Goal: Information Seeking & Learning: Learn about a topic

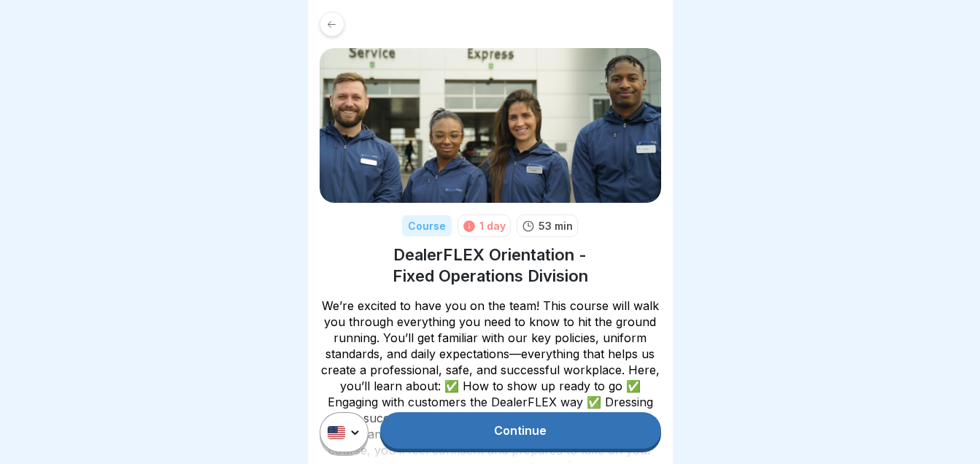
click at [506, 441] on link "Continue" at bounding box center [520, 430] width 280 height 36
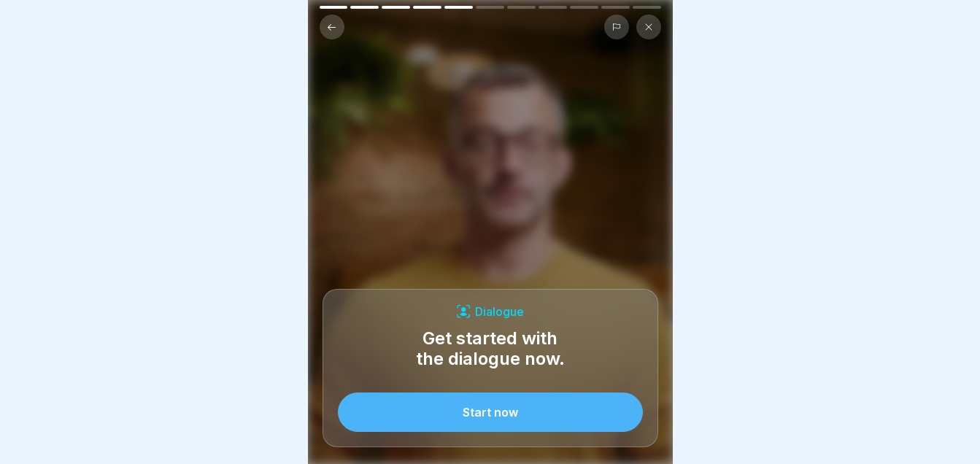
click at [499, 419] on div "Start now" at bounding box center [490, 412] width 55 height 13
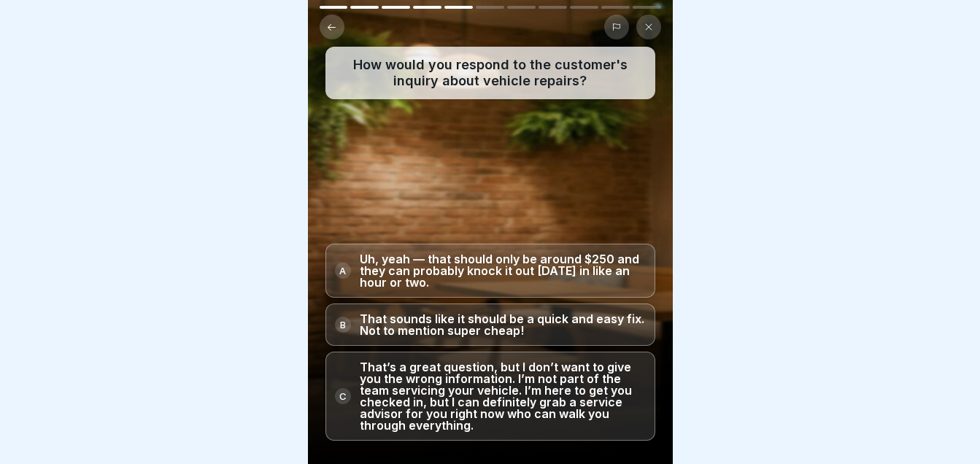
click at [522, 409] on p "That’s a great question, but I don’t want to give you the wrong information. I’…" at bounding box center [503, 396] width 286 height 70
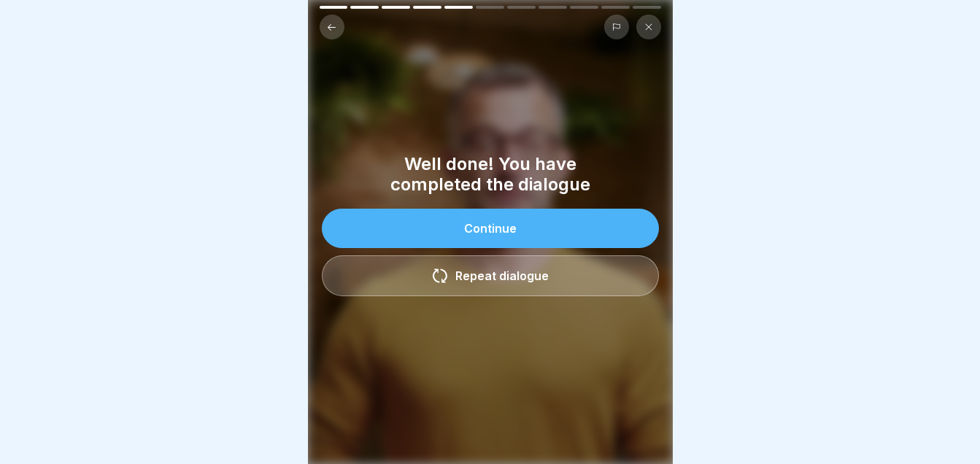
click at [480, 228] on div "Continue" at bounding box center [490, 228] width 53 height 13
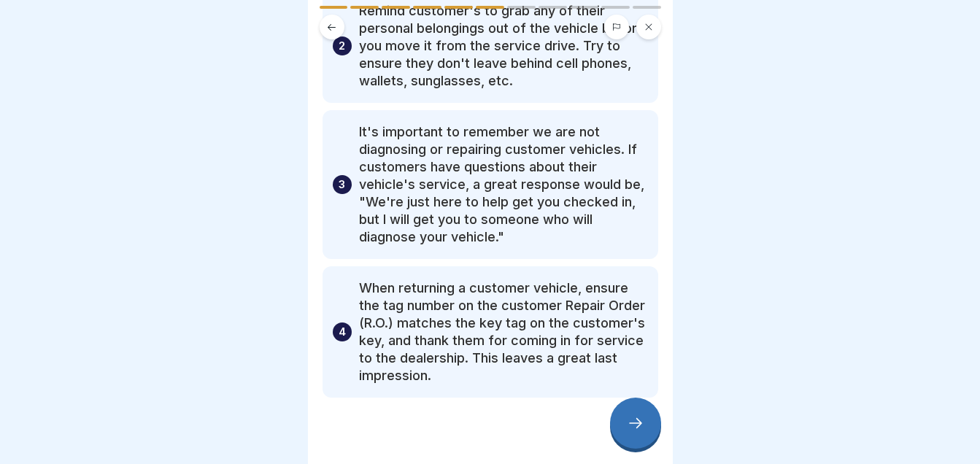
scroll to position [245, 0]
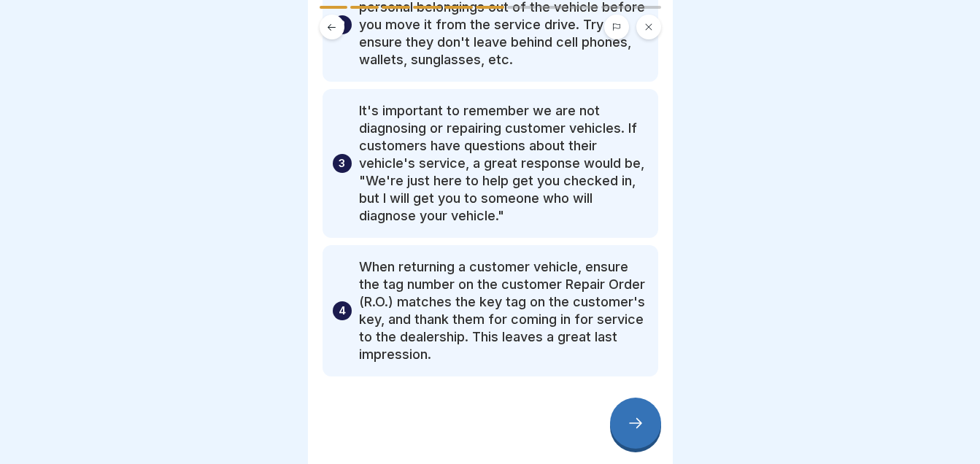
click at [636, 432] on icon at bounding box center [636, 423] width 18 height 18
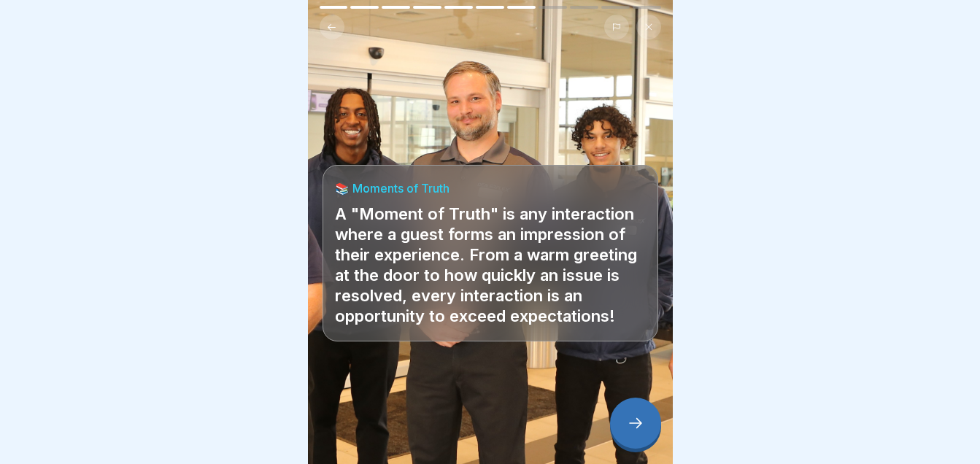
click at [636, 432] on icon at bounding box center [636, 423] width 18 height 18
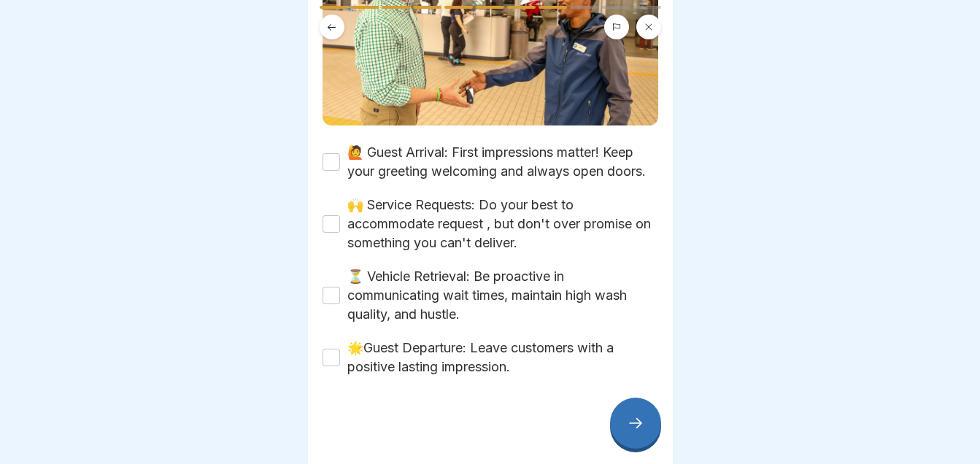
scroll to position [320, 0]
click at [628, 432] on icon at bounding box center [636, 423] width 18 height 18
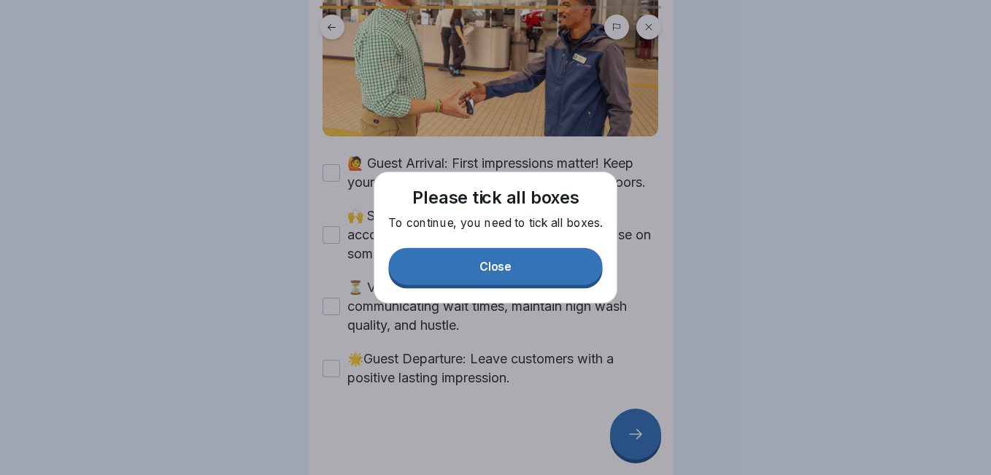
click at [330, 152] on div at bounding box center [495, 237] width 991 height 475
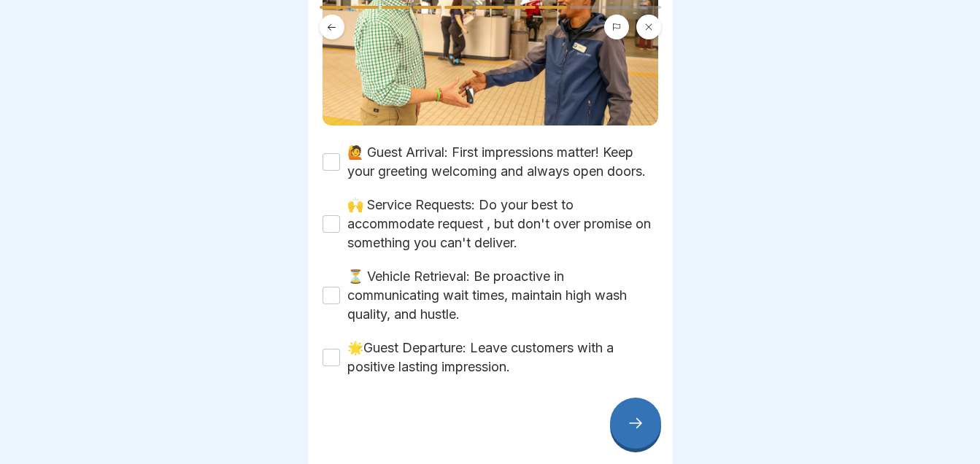
drag, startPoint x: 333, startPoint y: 177, endPoint x: 331, endPoint y: 155, distance: 22.0
click at [332, 161] on div "🙋 Guest Arrival: First impressions matter! Keep your greeting welcoming and alw…" at bounding box center [490, 162] width 336 height 38
click at [331, 155] on button "🙋 Guest Arrival: First impressions matter! Keep your greeting welcoming and alw…" at bounding box center [331, 162] width 18 height 18
click at [330, 229] on button "🙌 Service Requests: Do your best to accommodate request , but don't over promis…" at bounding box center [331, 224] width 18 height 18
click at [330, 301] on button "⏳ Vehicle Retrieval: Be proactive in communicating wait times, maintain high wa…" at bounding box center [331, 296] width 18 height 18
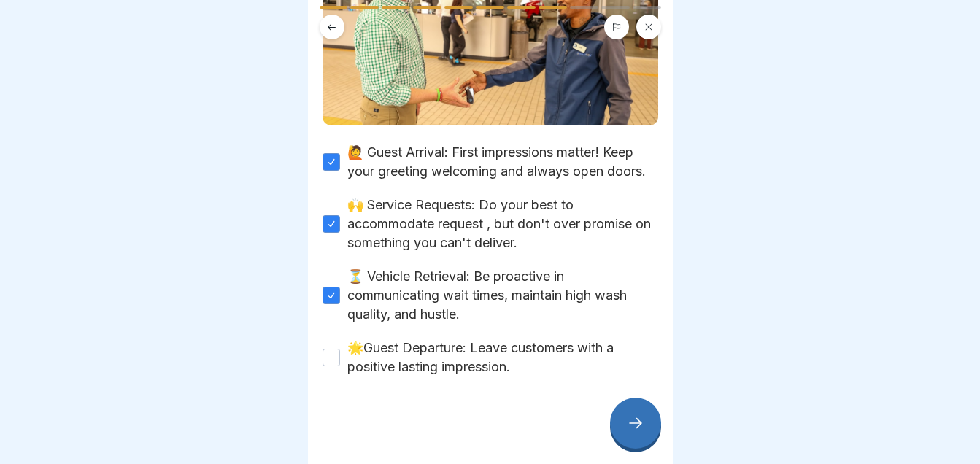
click at [331, 362] on button "🌟Guest Departure: Leave customers with a positive lasting impression." at bounding box center [331, 358] width 18 height 18
click at [642, 432] on icon at bounding box center [636, 423] width 18 height 18
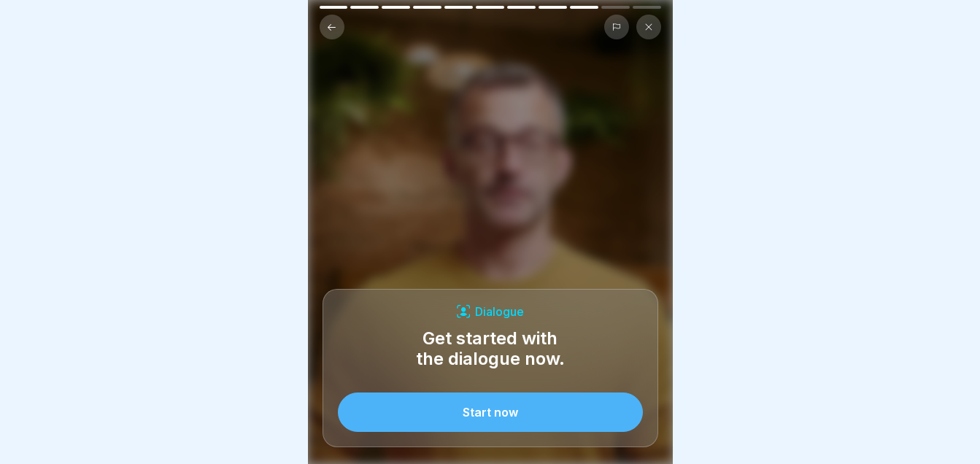
click at [495, 419] on div "Start now" at bounding box center [490, 412] width 55 height 13
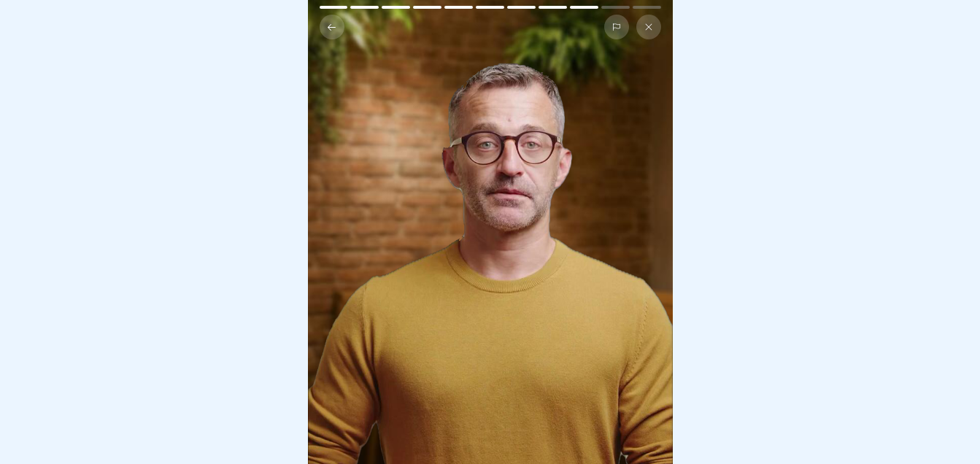
click at [506, 308] on video at bounding box center [490, 232] width 365 height 464
click at [439, 349] on video at bounding box center [490, 232] width 365 height 464
click at [452, 337] on video at bounding box center [490, 232] width 365 height 464
drag, startPoint x: 426, startPoint y: 421, endPoint x: 429, endPoint y: 433, distance: 12.7
click at [429, 433] on video at bounding box center [491, 232] width 365 height 464
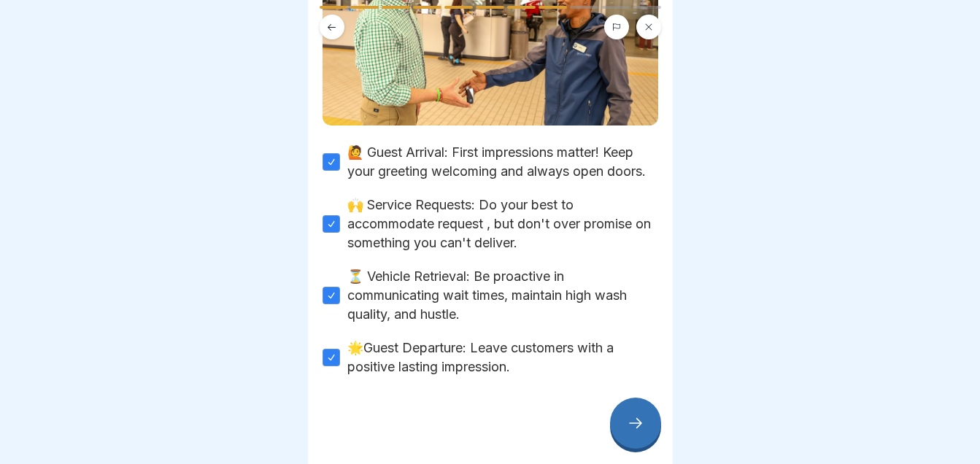
click at [627, 432] on icon at bounding box center [636, 423] width 18 height 18
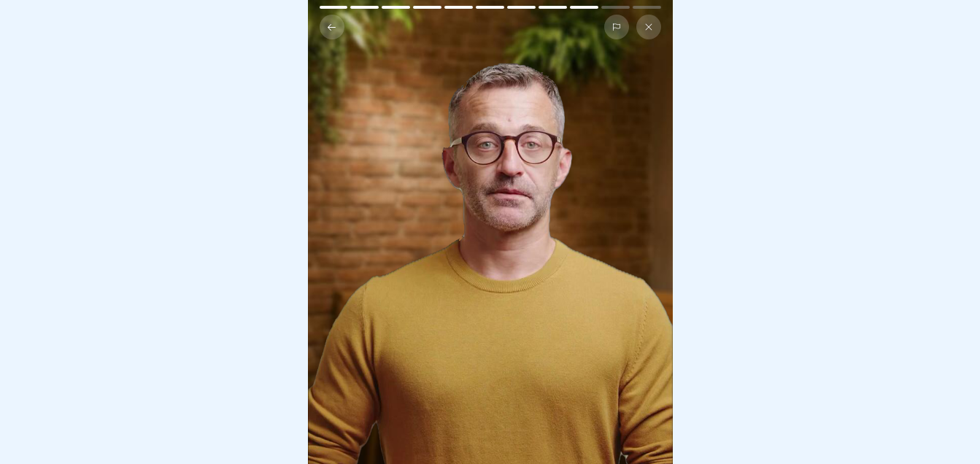
click at [618, 9] on div at bounding box center [490, 23] width 365 height 34
click at [391, 169] on video at bounding box center [490, 232] width 365 height 464
click at [446, 238] on video at bounding box center [490, 232] width 365 height 464
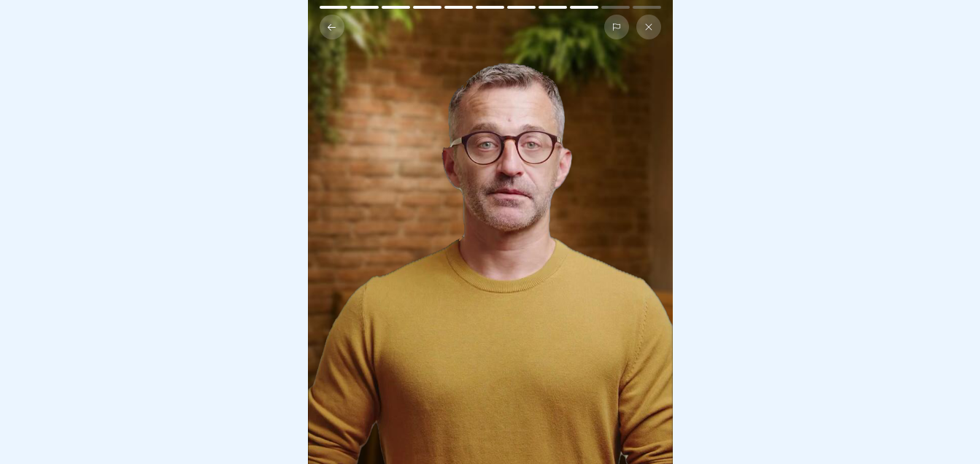
click at [446, 238] on video at bounding box center [490, 232] width 365 height 464
